Goal: Information Seeking & Learning: Learn about a topic

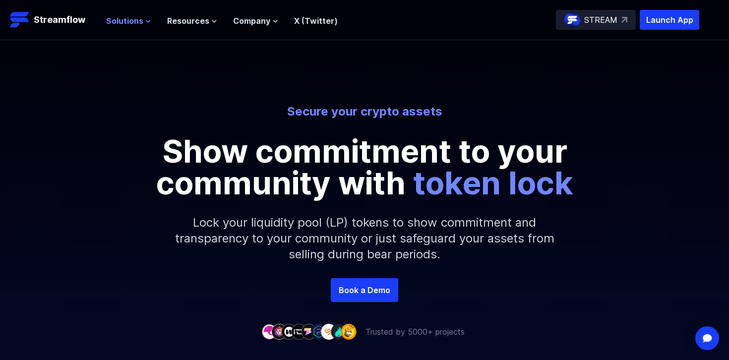
click at [131, 22] on span "Solutions" at bounding box center [124, 21] width 37 height 12
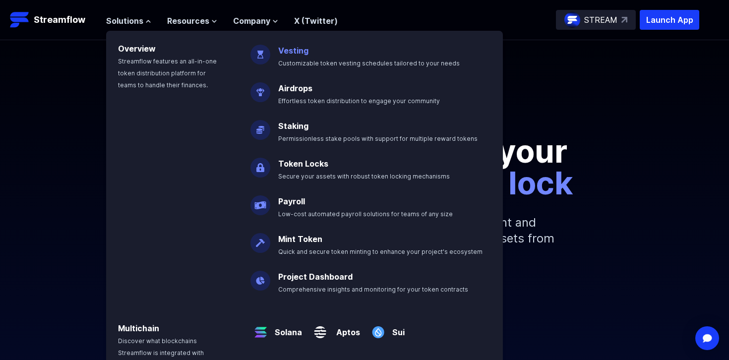
click at [299, 54] on link "Vesting" at bounding box center [293, 51] width 30 height 10
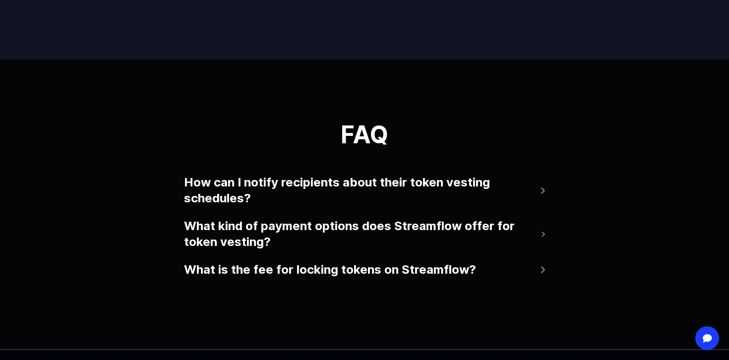
scroll to position [2044, 0]
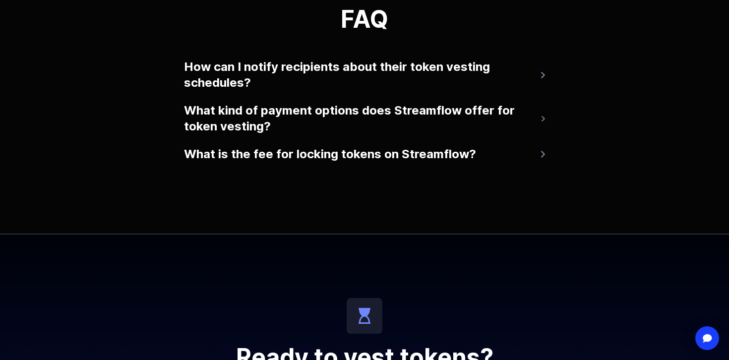
click at [338, 117] on button "What kind of payment options does Streamflow offer for token vesting?" at bounding box center [364, 119] width 361 height 40
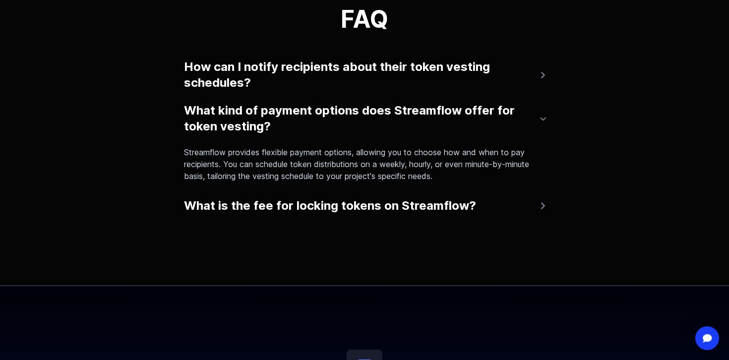
click at [338, 117] on button "What kind of payment options does Streamflow offer for token vesting?" at bounding box center [364, 119] width 361 height 40
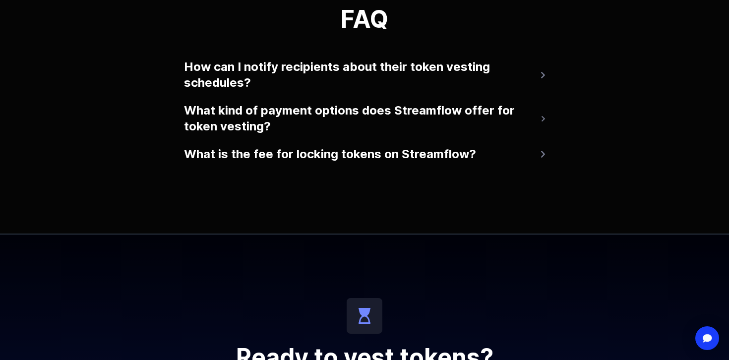
click at [329, 159] on button "What is the fee for locking tokens on Streamflow?" at bounding box center [364, 154] width 361 height 24
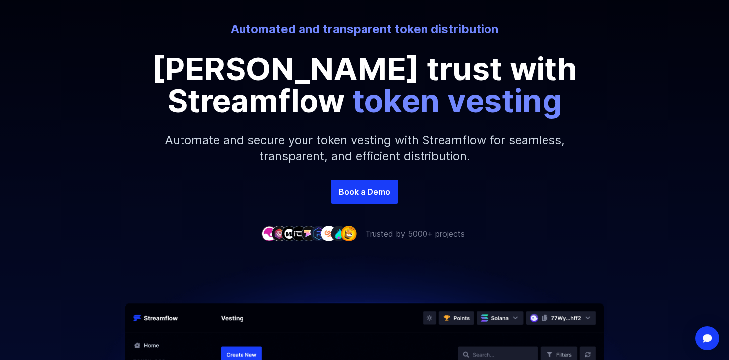
scroll to position [0, 0]
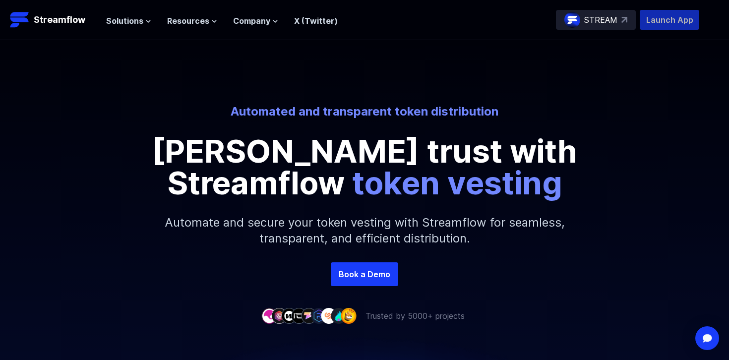
click at [673, 19] on p "Launch App" at bounding box center [669, 20] width 59 height 20
click at [252, 22] on span "Company" at bounding box center [251, 21] width 37 height 12
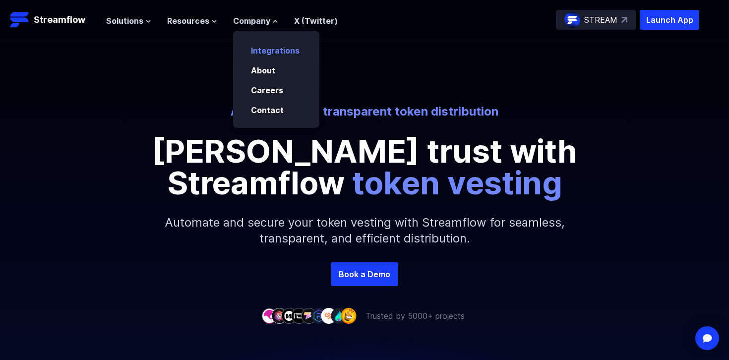
click at [267, 51] on link "Integrations" at bounding box center [275, 51] width 49 height 10
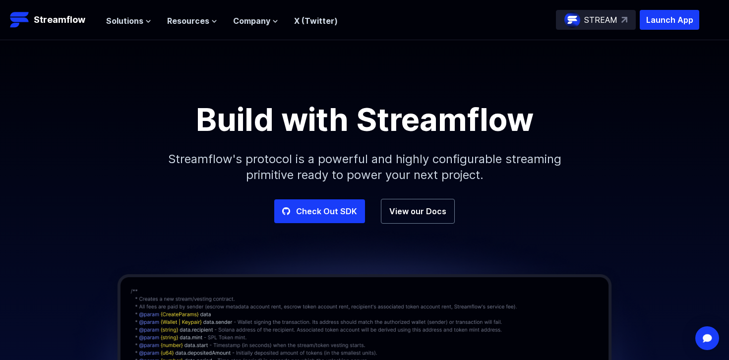
click at [256, 28] on div "Solutions Overview Streamflow features an all-in-one token distribution platfor…" at bounding box center [222, 20] width 232 height 20
click at [320, 22] on link "X (Twitter)" at bounding box center [316, 21] width 44 height 10
click at [127, 20] on span "Solutions" at bounding box center [124, 21] width 37 height 12
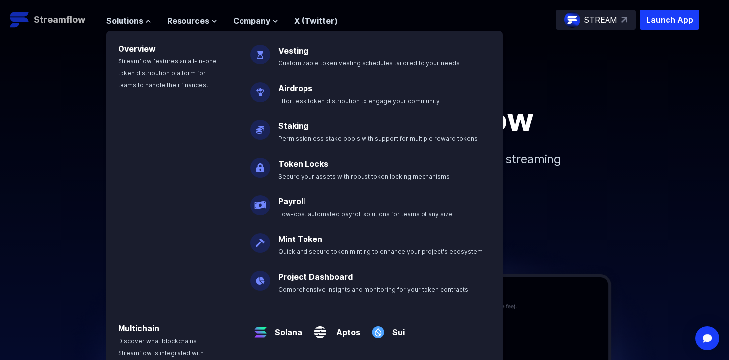
click at [35, 14] on p "Streamflow" at bounding box center [60, 20] width 52 height 14
